Goal: Task Accomplishment & Management: Manage account settings

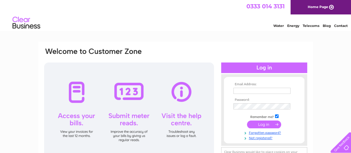
type input "lowe4byfield@gmail.com"
click at [262, 122] on input "submit" at bounding box center [264, 124] width 34 height 8
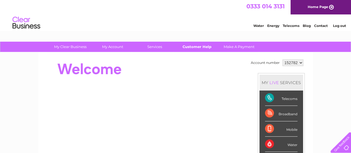
click at [201, 46] on link "Customer Help" at bounding box center [197, 47] width 46 height 10
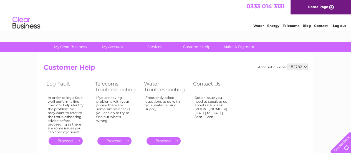
click at [69, 140] on link "." at bounding box center [66, 141] width 34 height 8
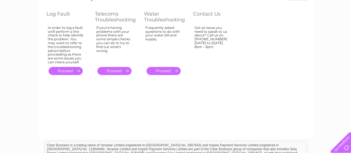
scroll to position [75, 0]
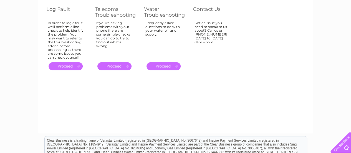
click at [76, 64] on link "." at bounding box center [66, 66] width 34 height 8
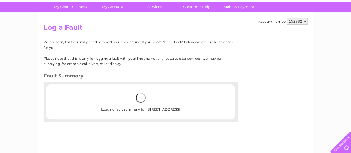
scroll to position [49, 0]
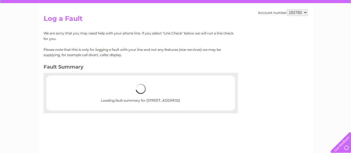
drag, startPoint x: 350, startPoint y: 40, endPoint x: 348, endPoint y: 51, distance: 10.5
click at [348, 51] on div "My Clear Business Login Details My Details My Preferences Link Account My Accou…" at bounding box center [175, 123] width 351 height 261
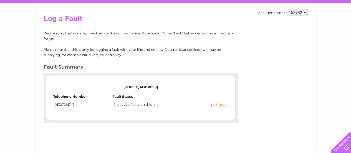
scroll to position [0, 0]
click at [220, 104] on link "Line Check" at bounding box center [217, 105] width 18 height 4
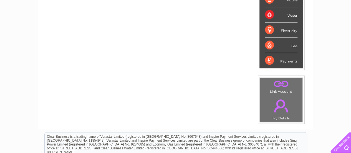
scroll to position [130, 0]
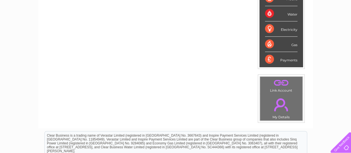
click at [280, 102] on link "." at bounding box center [281, 104] width 40 height 19
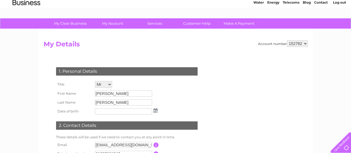
scroll to position [28, 0]
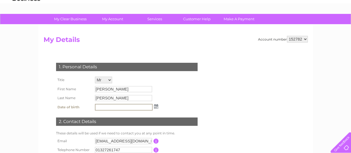
click at [101, 107] on input "text" at bounding box center [124, 107] width 58 height 7
type input "02051948"
click at [157, 105] on img at bounding box center [156, 106] width 4 height 4
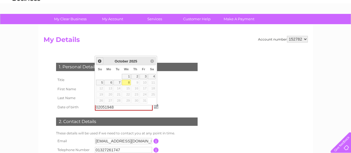
click at [99, 60] on span "Prev" at bounding box center [99, 61] width 4 height 4
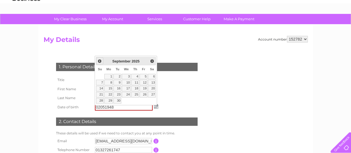
click at [99, 60] on span "Prev" at bounding box center [99, 61] width 4 height 4
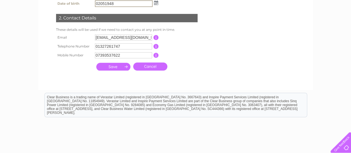
scroll to position [131, 0]
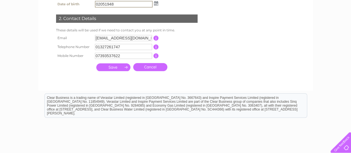
click at [114, 68] on input "submit" at bounding box center [113, 67] width 34 height 8
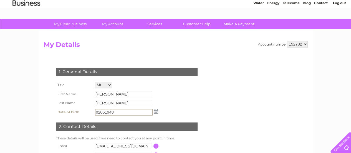
scroll to position [32, 0]
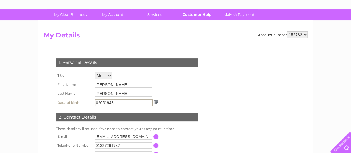
click at [200, 14] on link "Customer Help" at bounding box center [197, 14] width 46 height 10
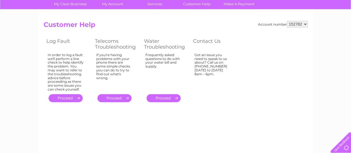
scroll to position [16, 0]
